Goal: Register for event/course

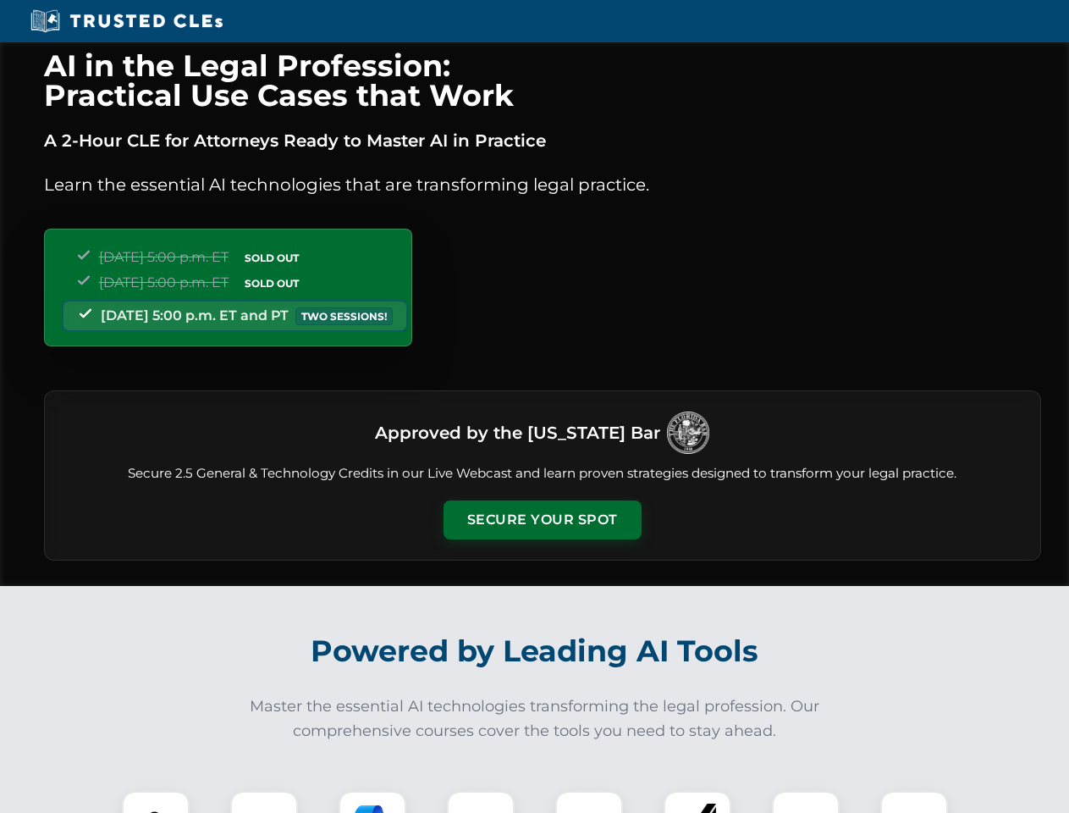
click at [542, 520] on button "Secure Your Spot" at bounding box center [543, 519] width 198 height 39
click at [156, 802] on img at bounding box center [155, 824] width 49 height 49
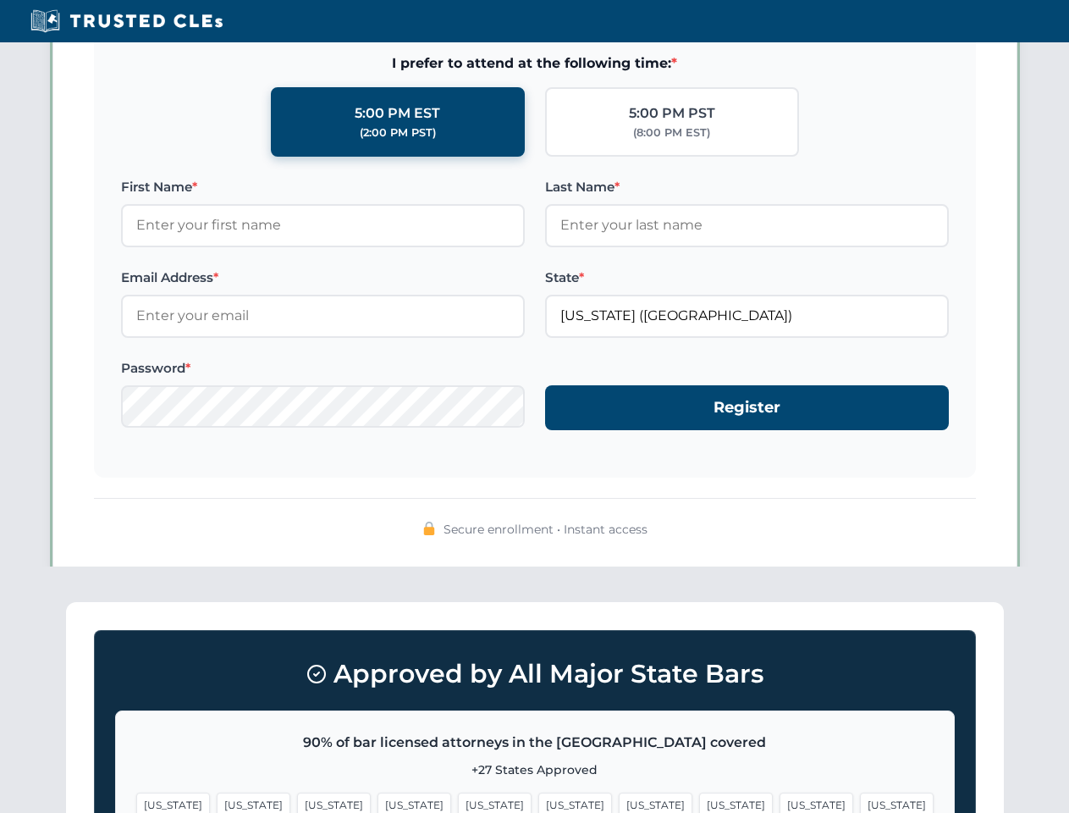
click at [619, 802] on span "[US_STATE]" at bounding box center [656, 804] width 74 height 25
click at [780, 802] on span "[US_STATE]" at bounding box center [817, 804] width 74 height 25
